Goal: Information Seeking & Learning: Understand process/instructions

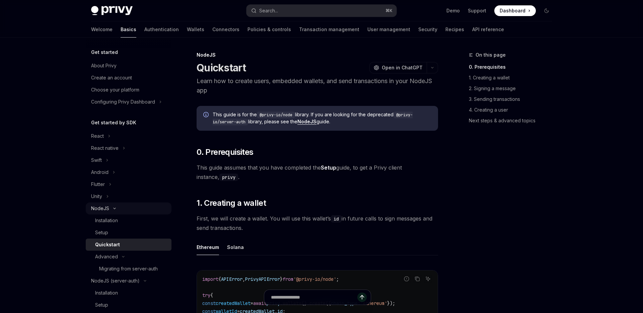
click at [104, 207] on div "NodeJS" at bounding box center [100, 208] width 18 height 8
click at [105, 210] on div "NodeJS" at bounding box center [100, 208] width 18 height 8
click at [108, 220] on div "Installation" at bounding box center [106, 220] width 23 height 8
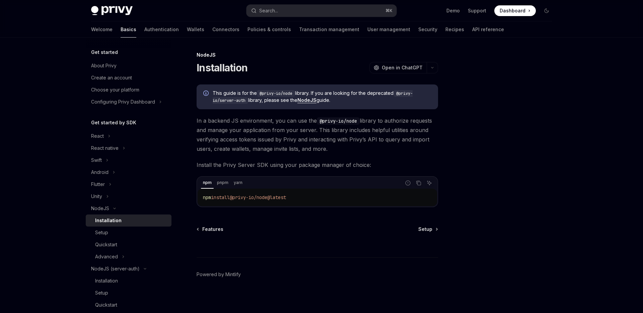
scroll to position [2, 0]
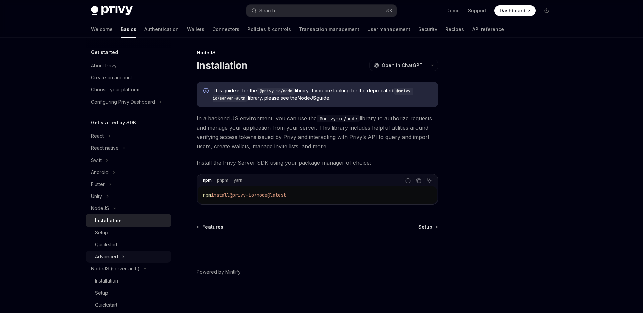
click at [106, 258] on div "Advanced" at bounding box center [106, 257] width 23 height 8
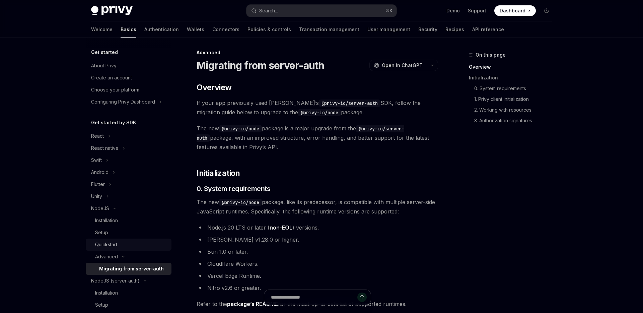
click at [109, 247] on div "Quickstart" at bounding box center [106, 245] width 22 height 8
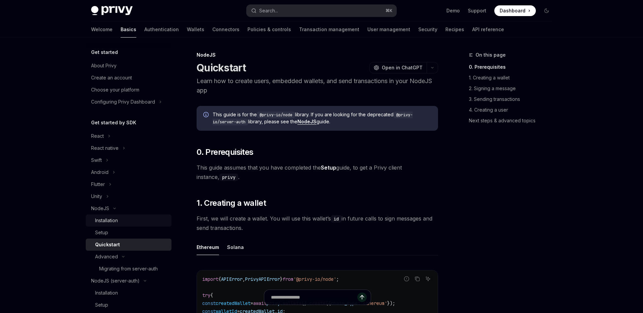
click at [109, 221] on div "Installation" at bounding box center [106, 220] width 23 height 8
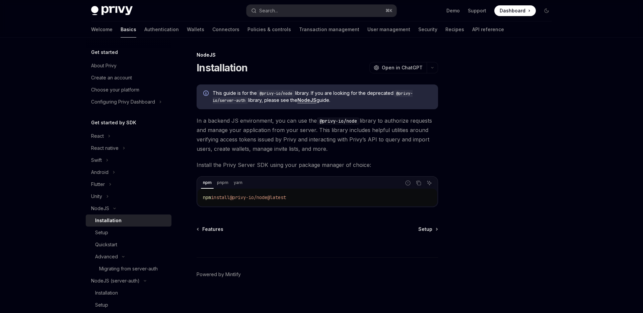
type textarea "*"
drag, startPoint x: 300, startPoint y: 199, endPoint x: 237, endPoint y: 195, distance: 63.1
click at [237, 195] on code "npm install @privy-io/node@latest" at bounding box center [317, 197] width 229 height 8
copy span "@privy-io/node@latest"
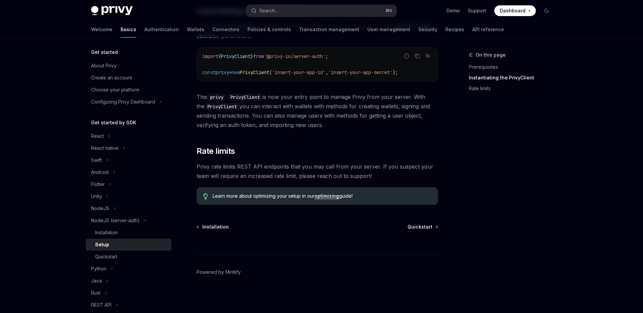
scroll to position [188, 0]
